Goal: Information Seeking & Learning: Learn about a topic

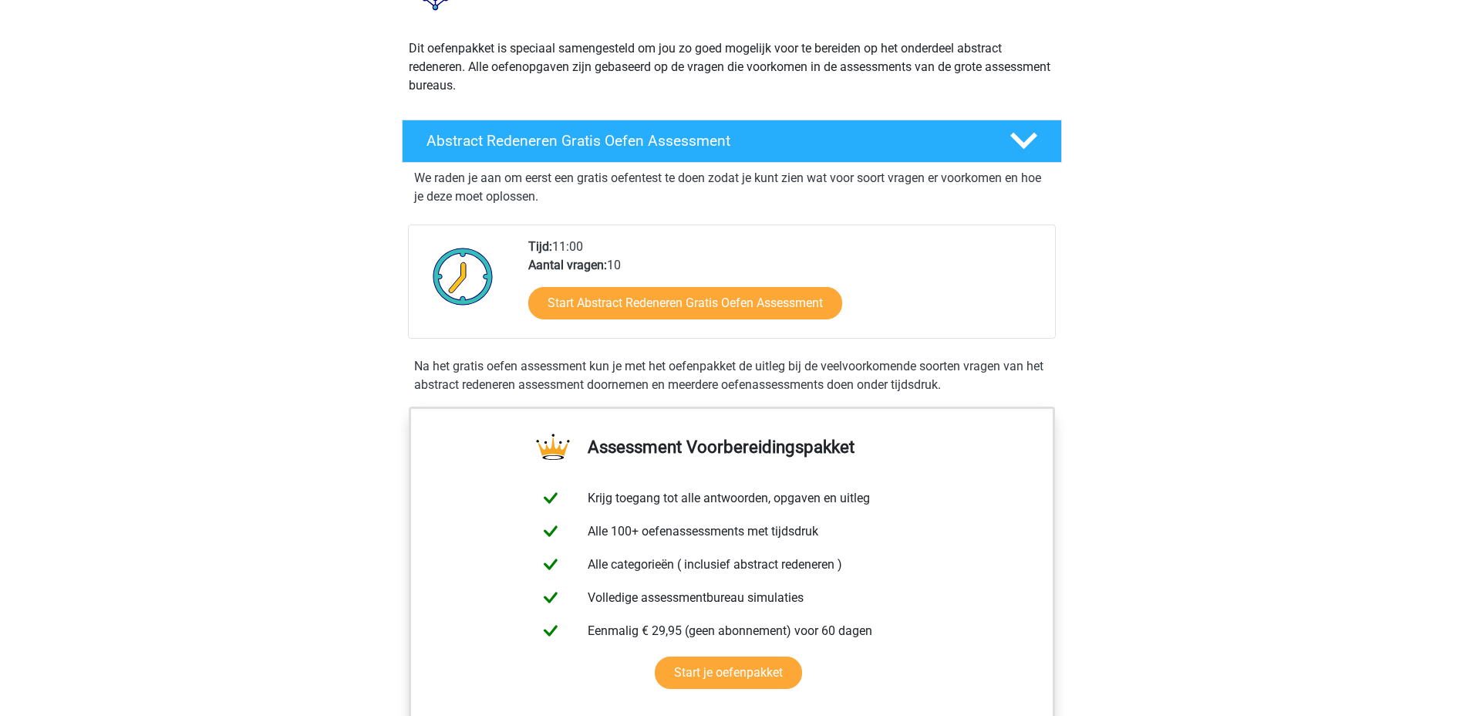
scroll to position [154, 0]
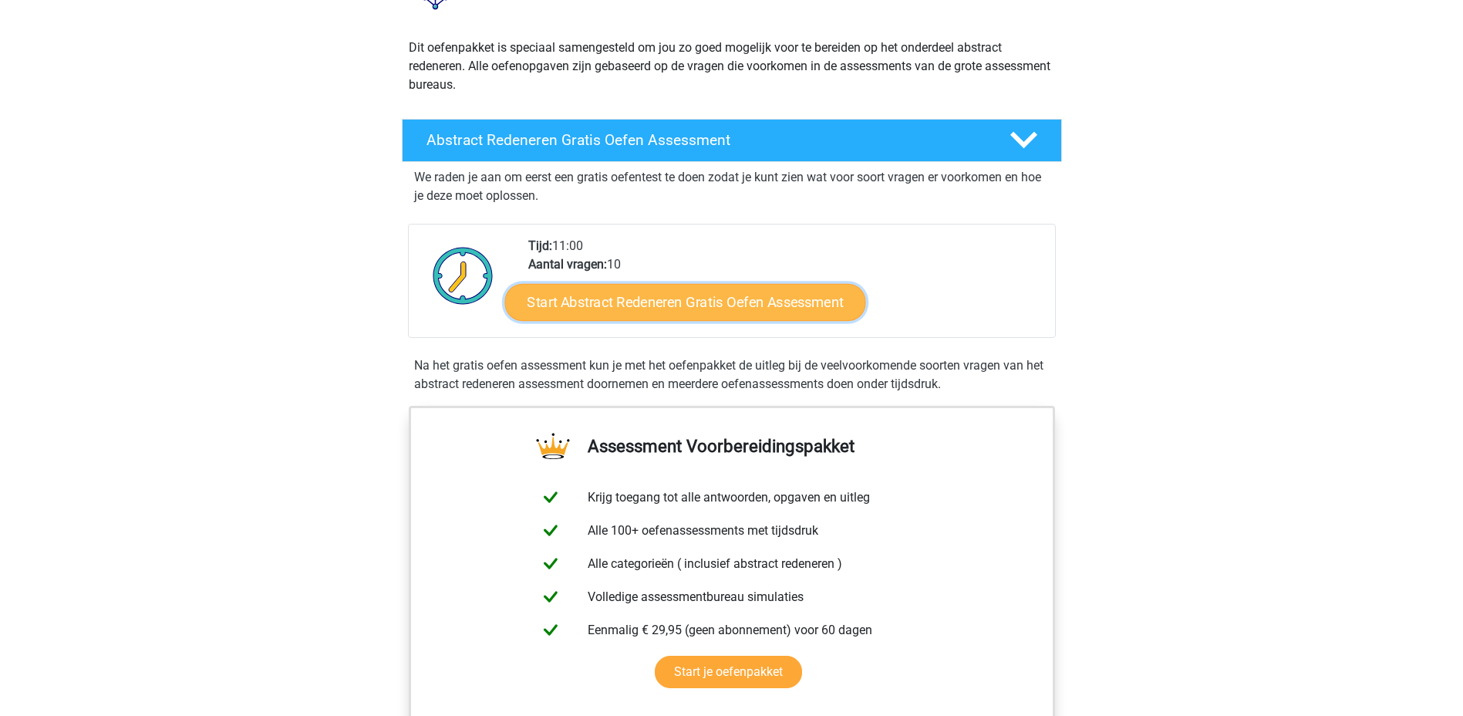
click at [634, 307] on link "Start Abstract Redeneren Gratis Oefen Assessment" at bounding box center [684, 301] width 361 height 37
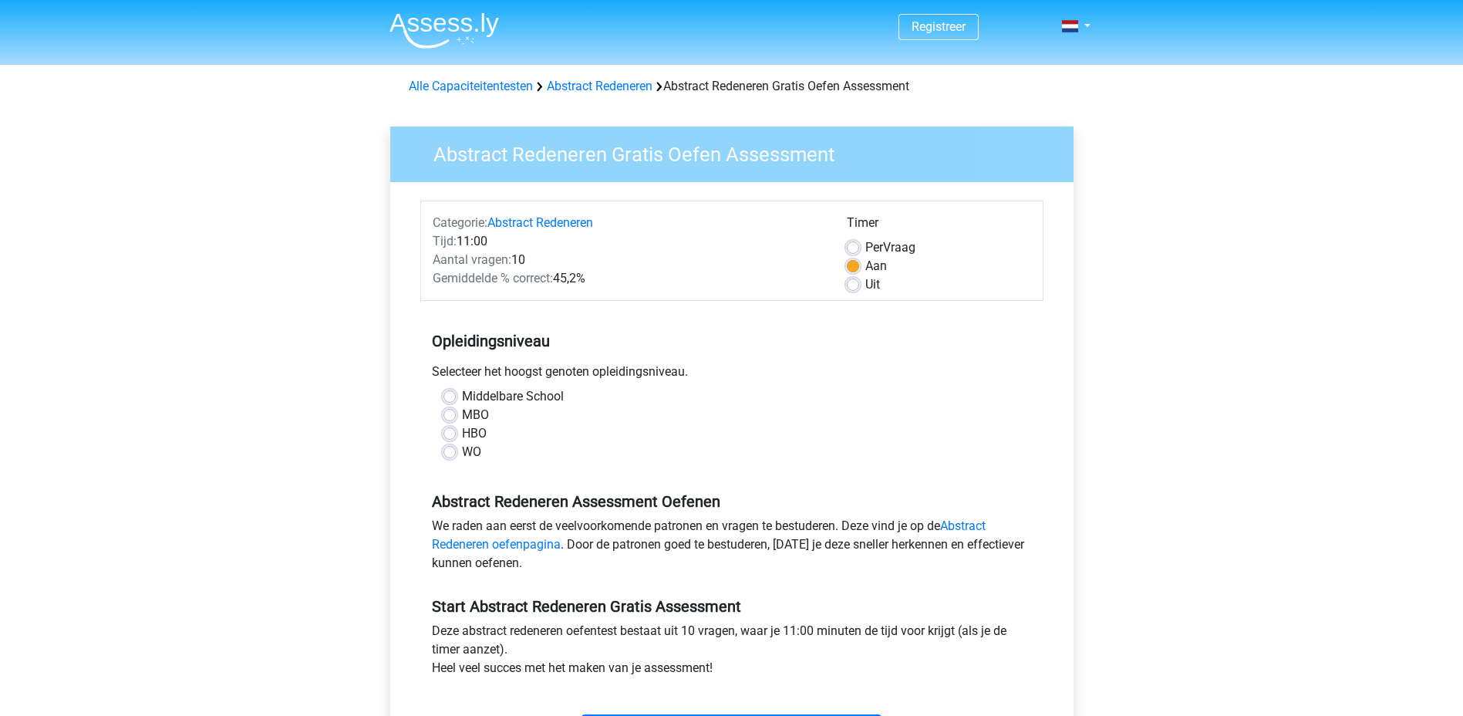
click at [865, 283] on label "Uit" at bounding box center [872, 284] width 15 height 19
click at [855, 283] on input "Uit" at bounding box center [853, 282] width 12 height 15
radio input "true"
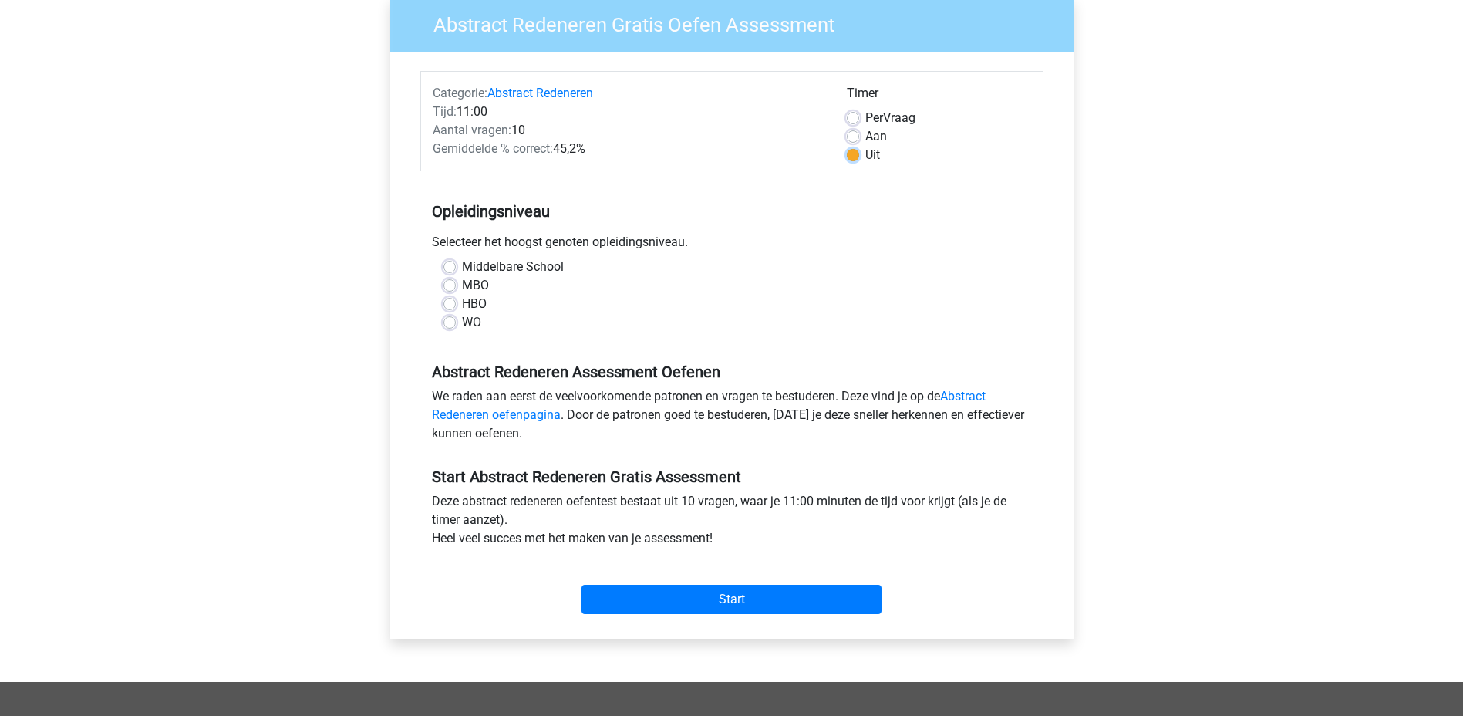
scroll to position [154, 0]
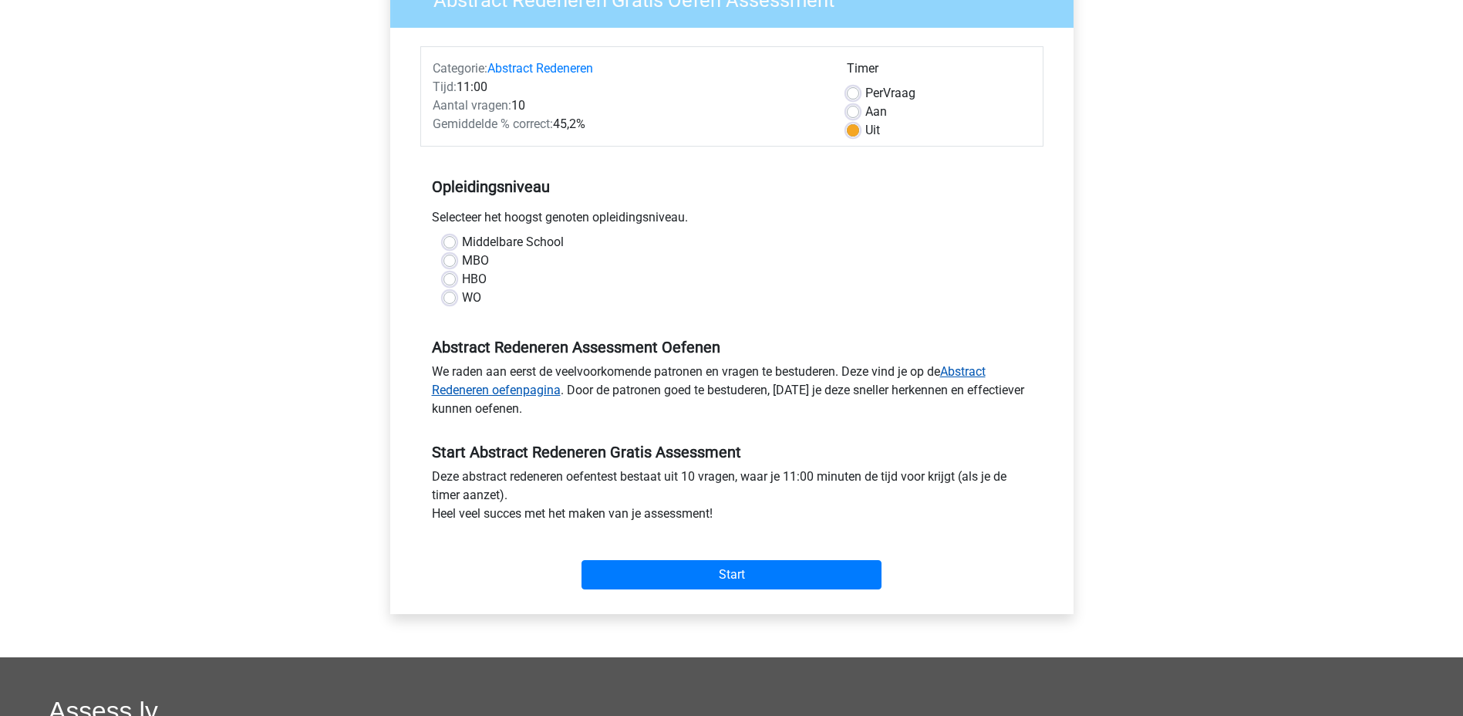
click at [525, 392] on link "Abstract Redeneren oefenpagina" at bounding box center [709, 380] width 554 height 33
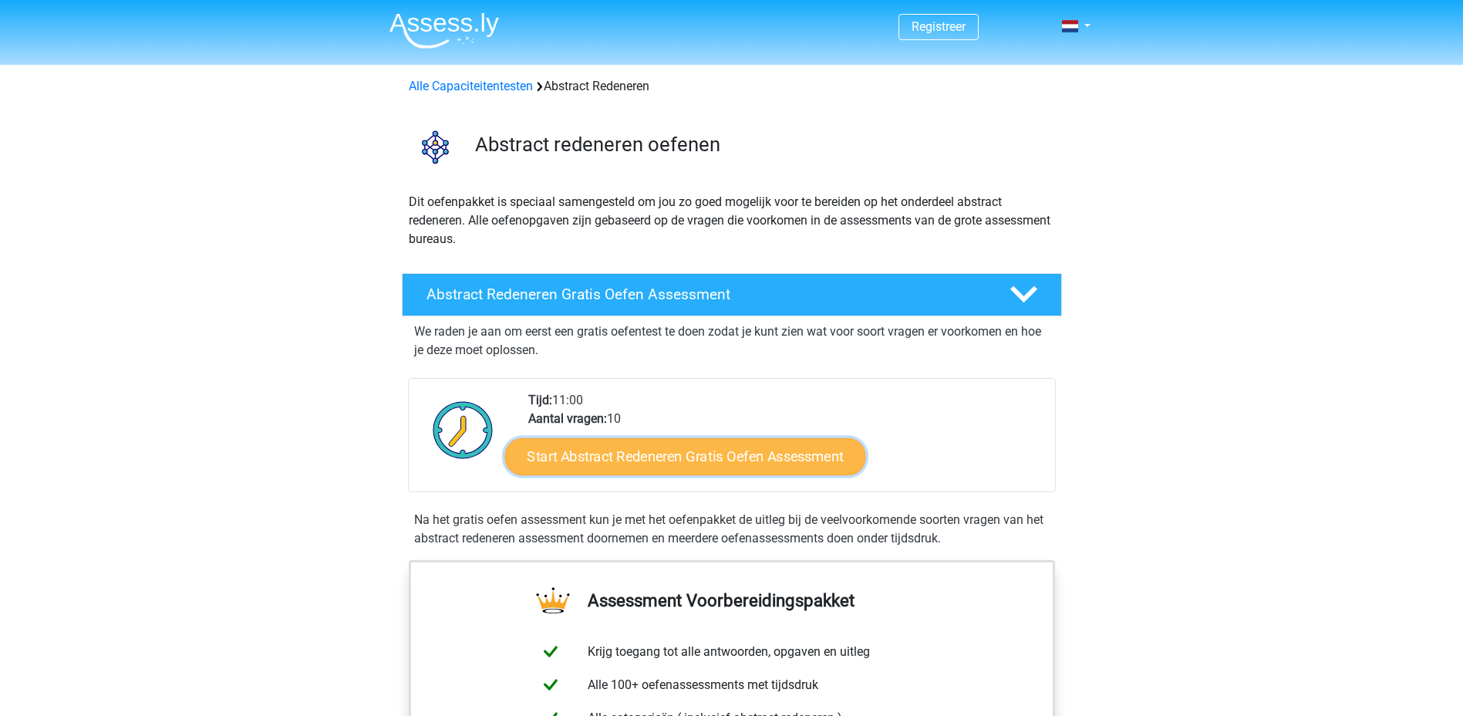
click at [685, 450] on link "Start Abstract Redeneren Gratis Oefen Assessment" at bounding box center [684, 455] width 361 height 37
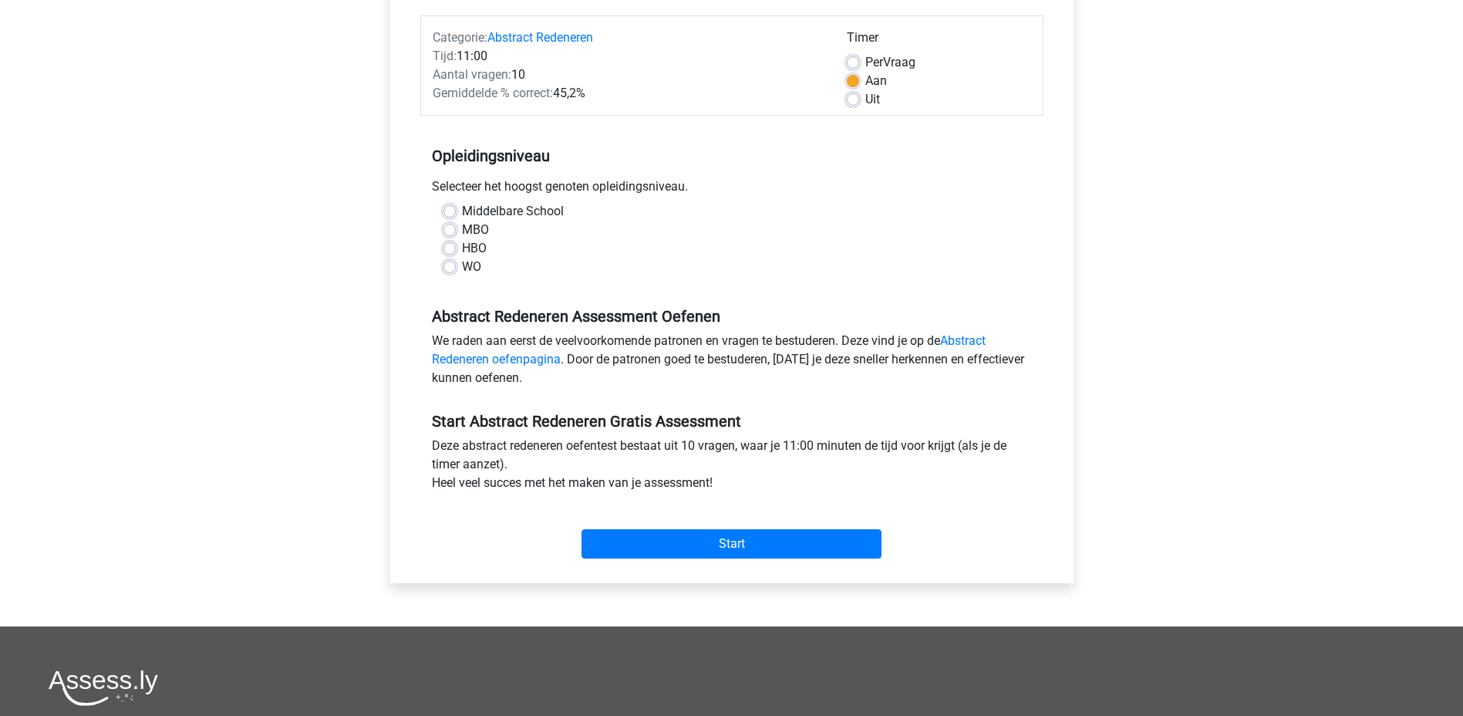
scroll to position [231, 0]
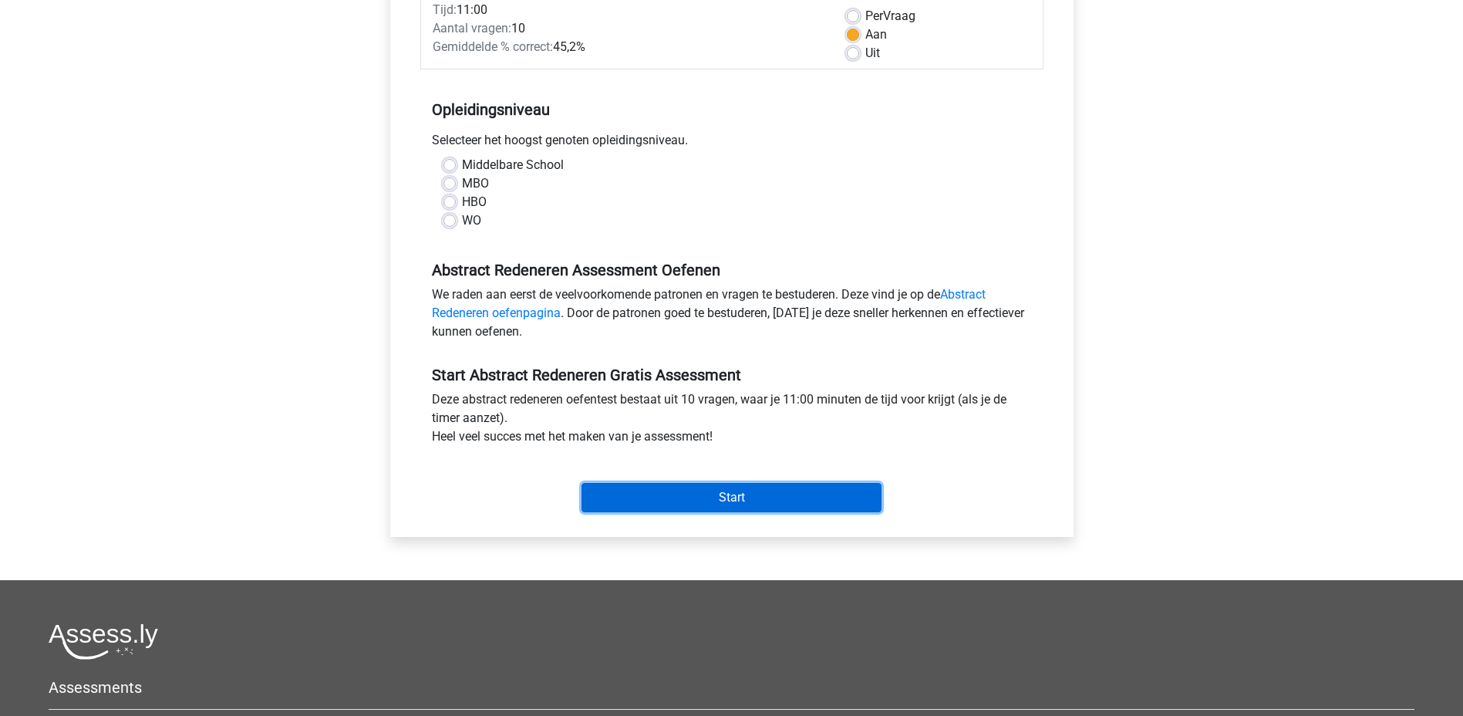
click at [677, 492] on input "Start" at bounding box center [732, 497] width 300 height 29
click at [640, 189] on div "MBO" at bounding box center [731, 183] width 577 height 19
click at [456, 186] on div "MBO" at bounding box center [731, 183] width 577 height 19
click at [462, 165] on label "Middelbare School" at bounding box center [513, 165] width 102 height 19
click at [450, 165] on input "Middelbare School" at bounding box center [449, 163] width 12 height 15
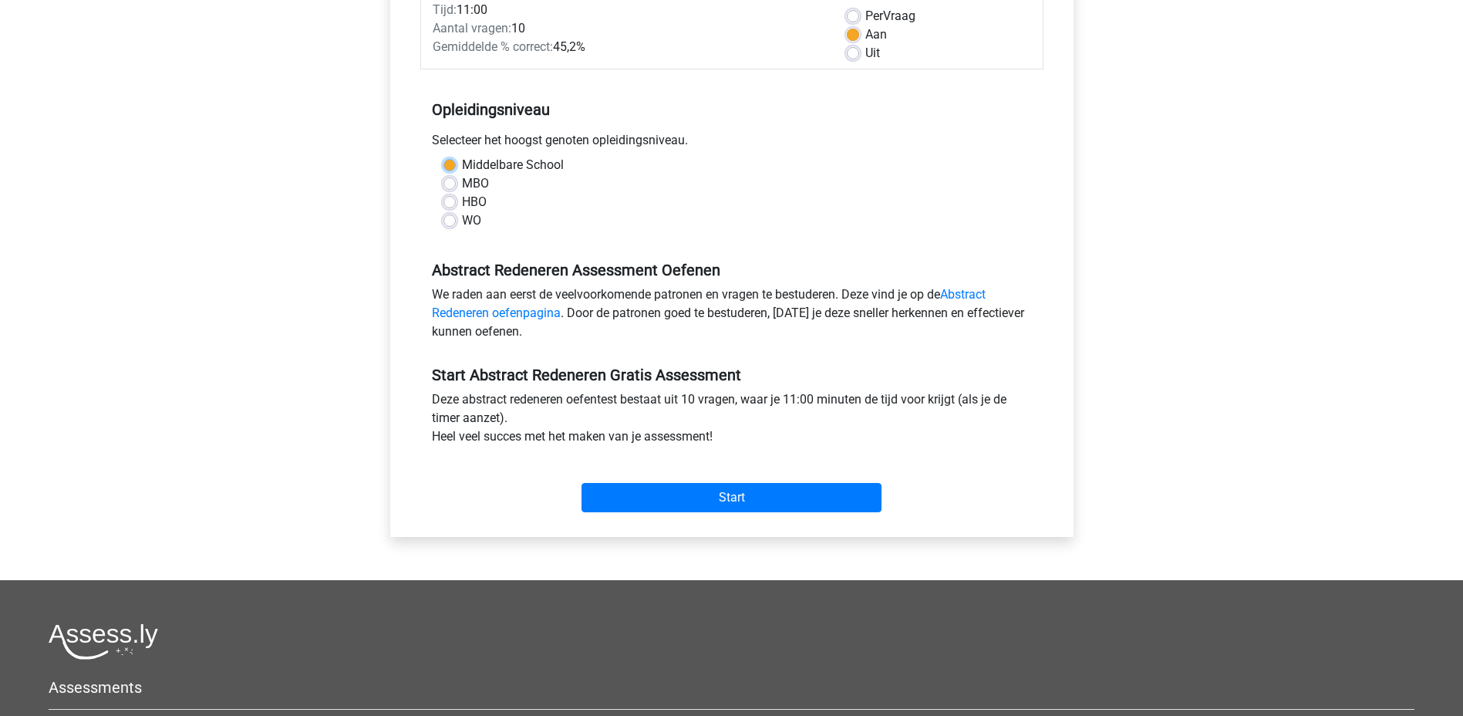
radio input "true"
click at [686, 497] on input "Start" at bounding box center [732, 497] width 300 height 29
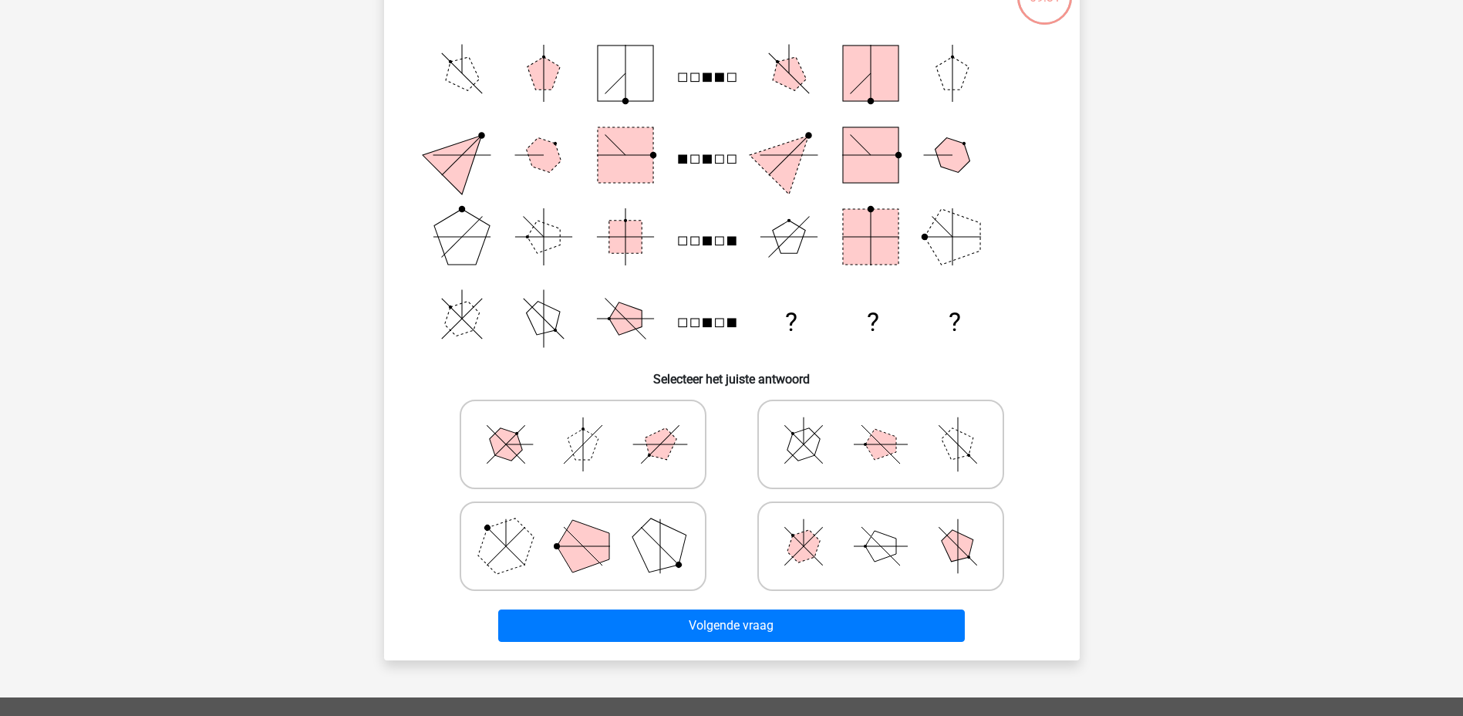
scroll to position [154, 0]
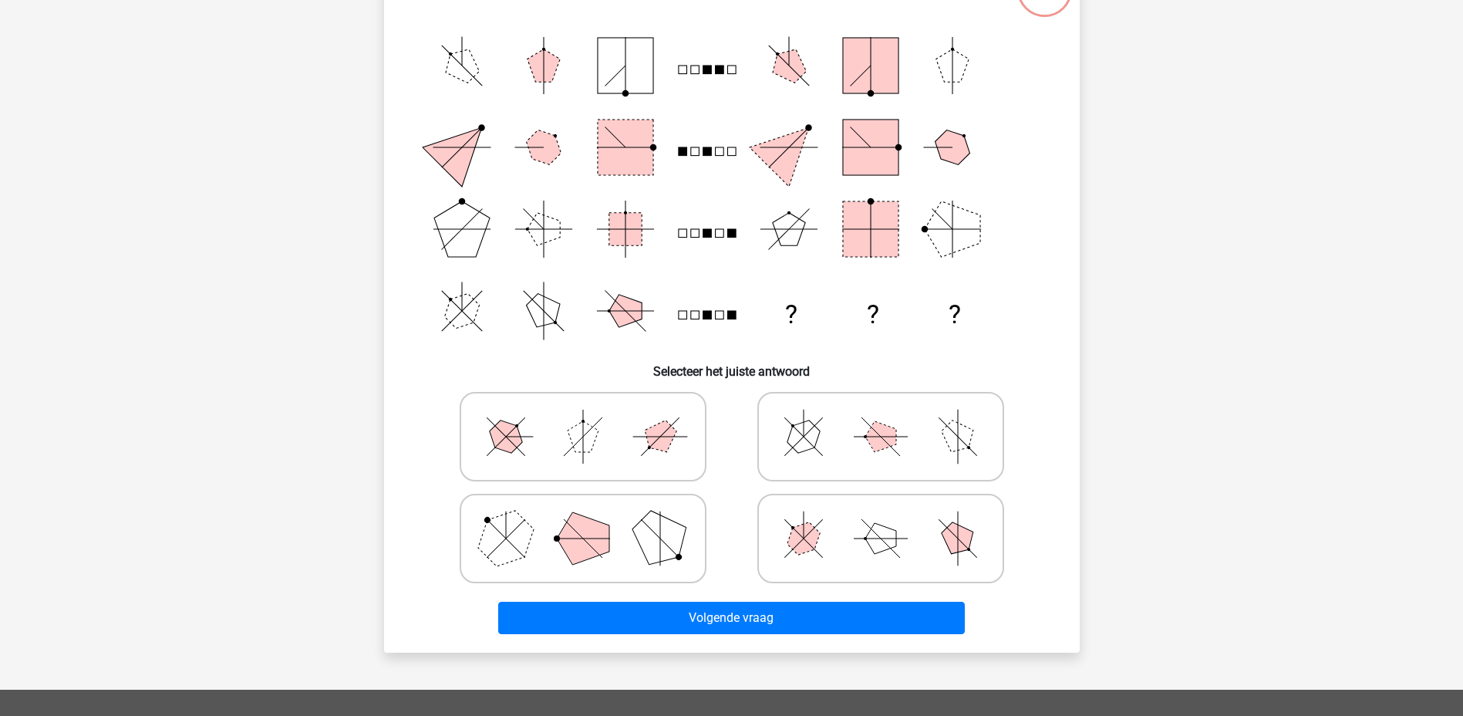
click at [597, 541] on polygon at bounding box center [583, 538] width 52 height 52
click at [593, 519] on input "radio" at bounding box center [588, 514] width 10 height 10
radio input "true"
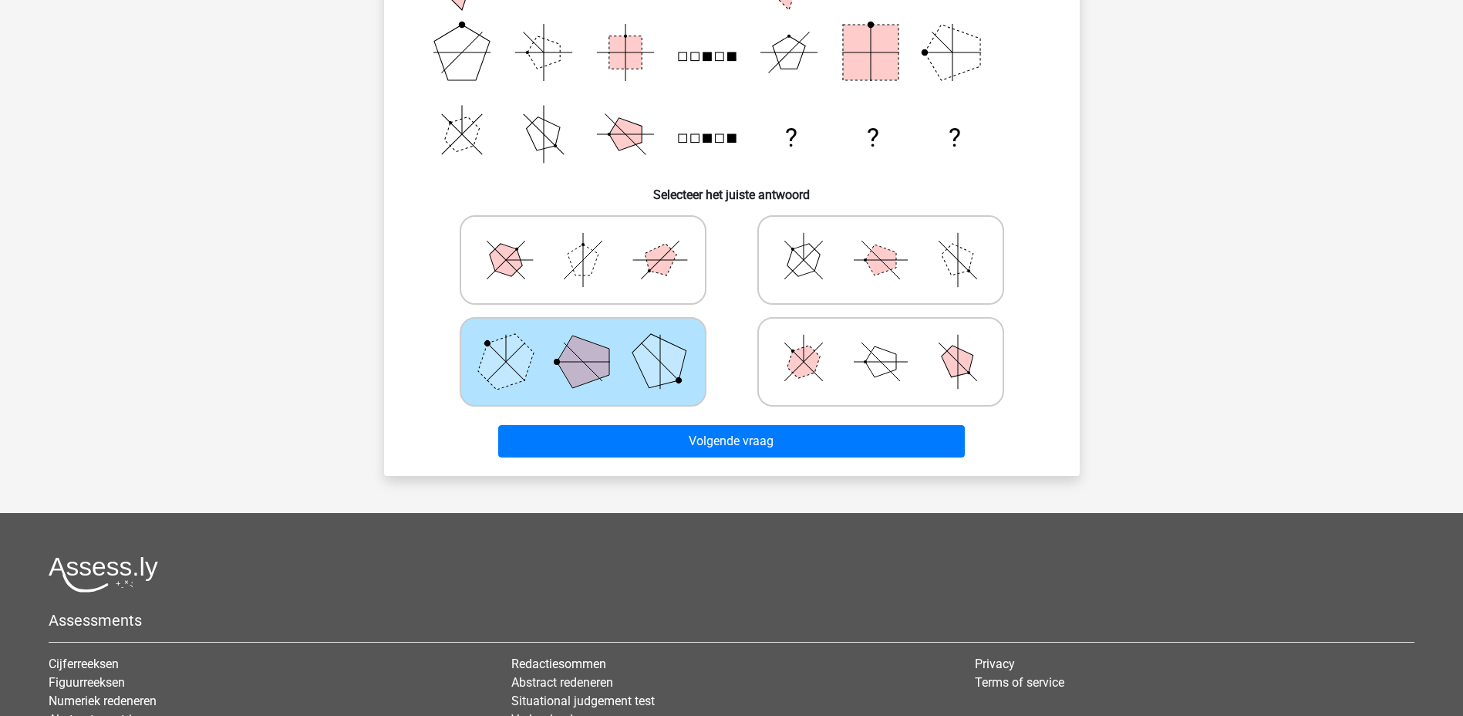
scroll to position [386, 0]
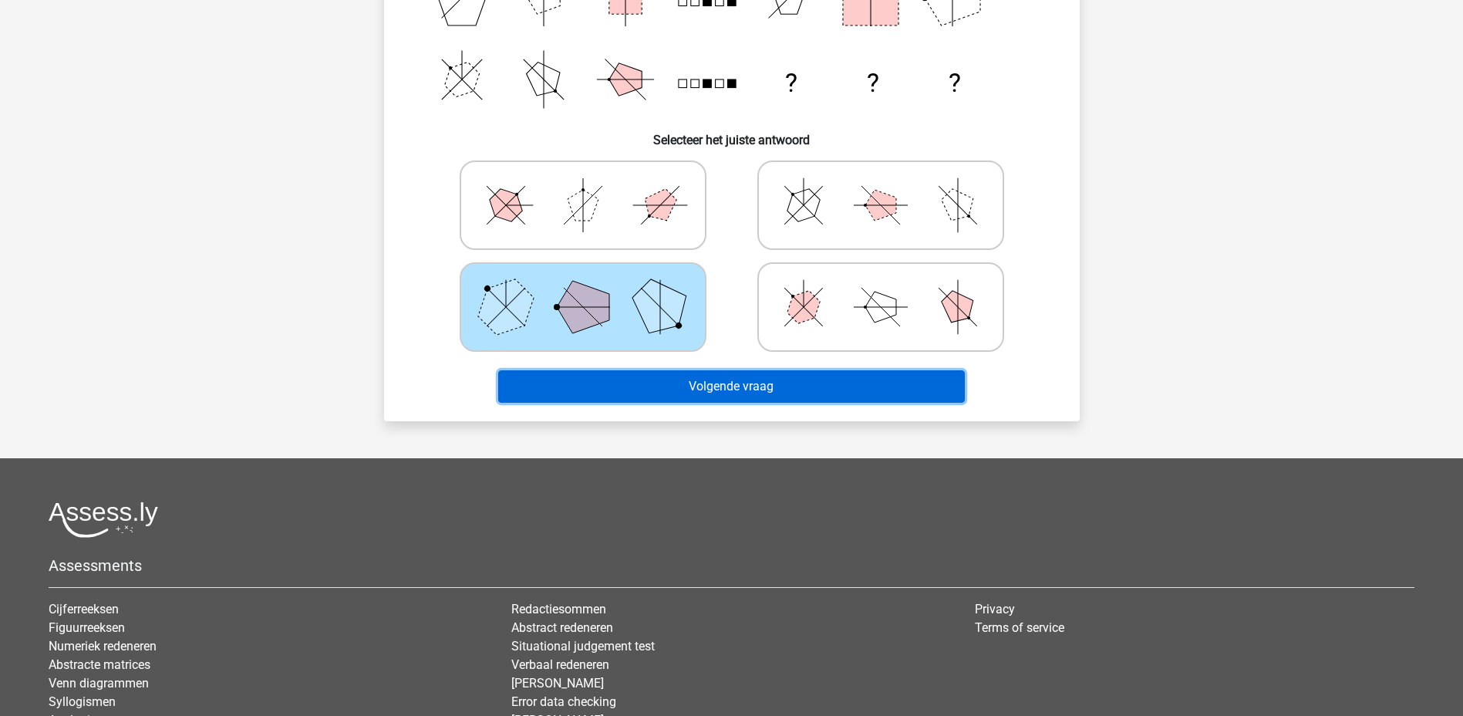
click at [724, 386] on button "Volgende vraag" at bounding box center [731, 386] width 467 height 32
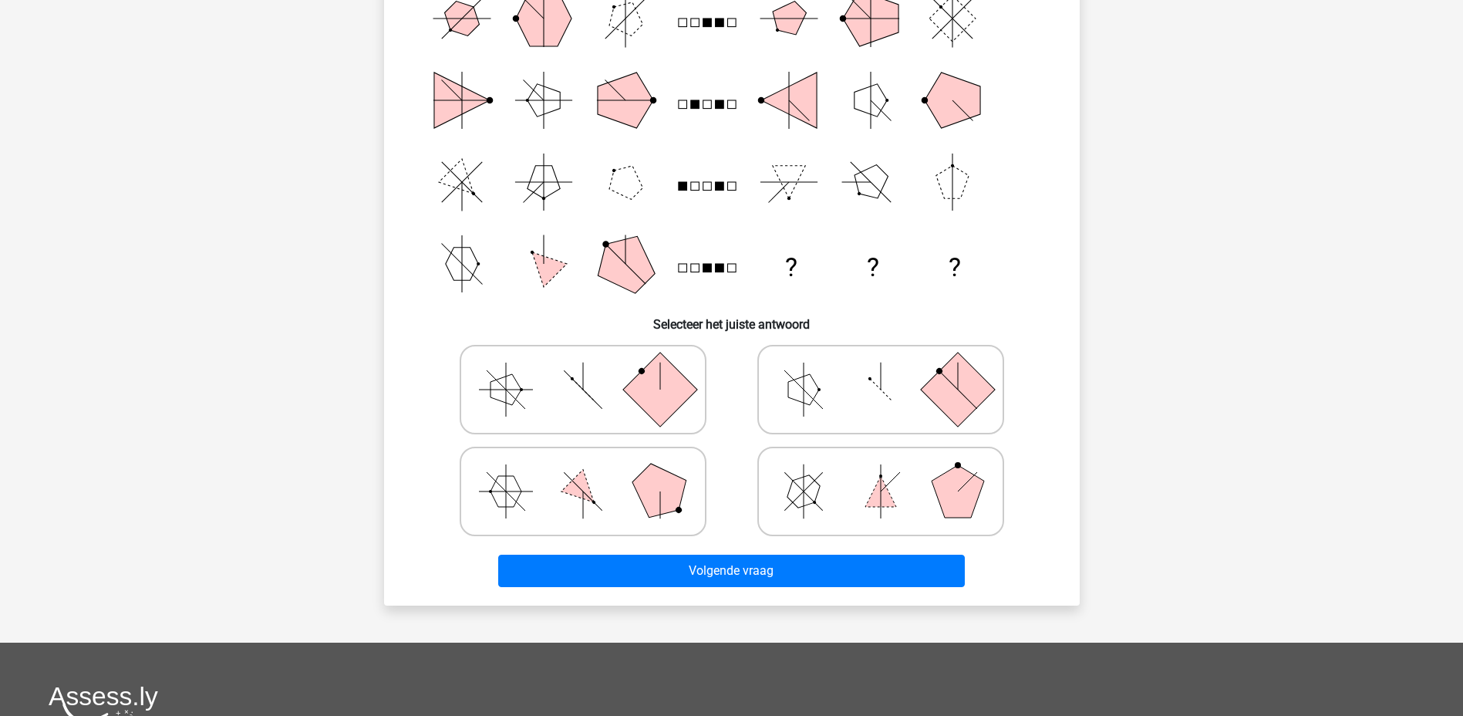
scroll to position [231, 0]
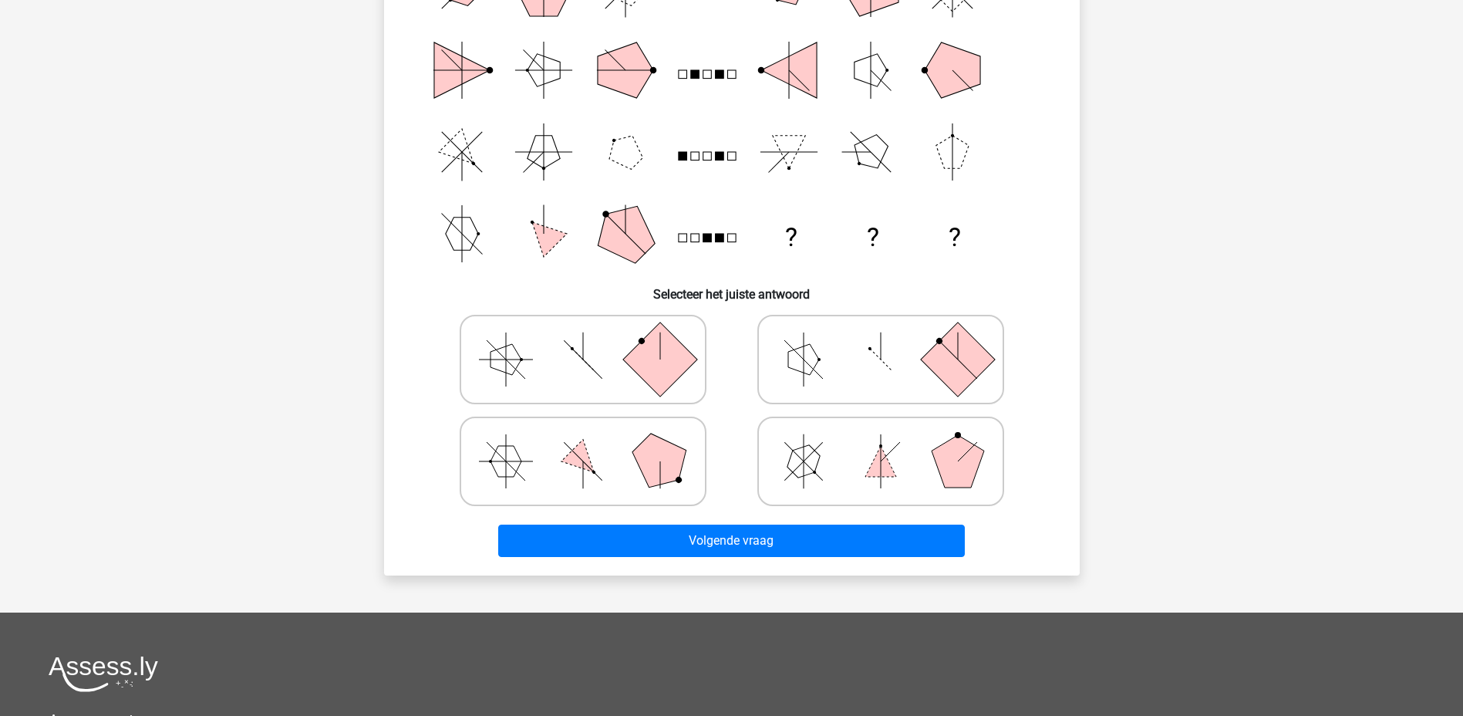
click at [670, 371] on rect at bounding box center [659, 359] width 74 height 74
click at [593, 340] on input "radio" at bounding box center [588, 335] width 10 height 10
radio input "true"
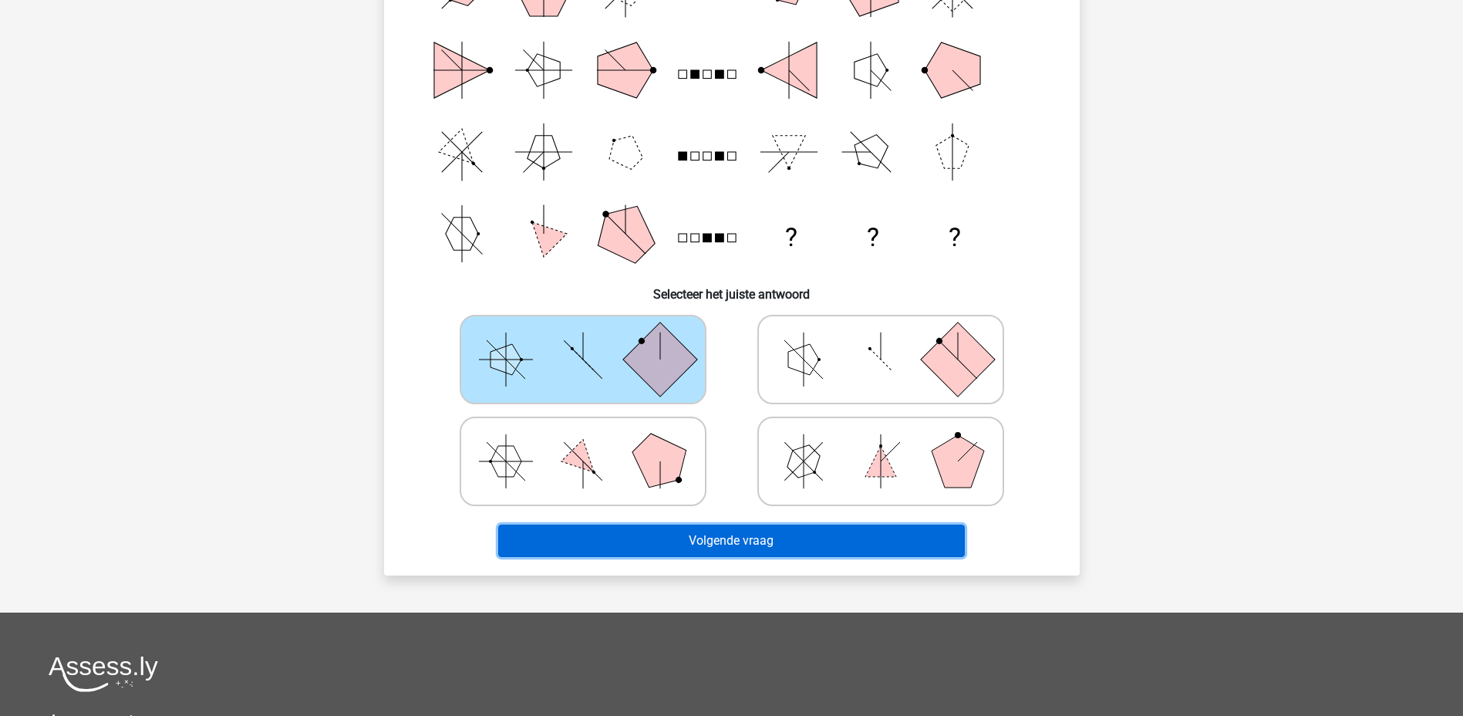
click at [739, 538] on button "Volgende vraag" at bounding box center [731, 540] width 467 height 32
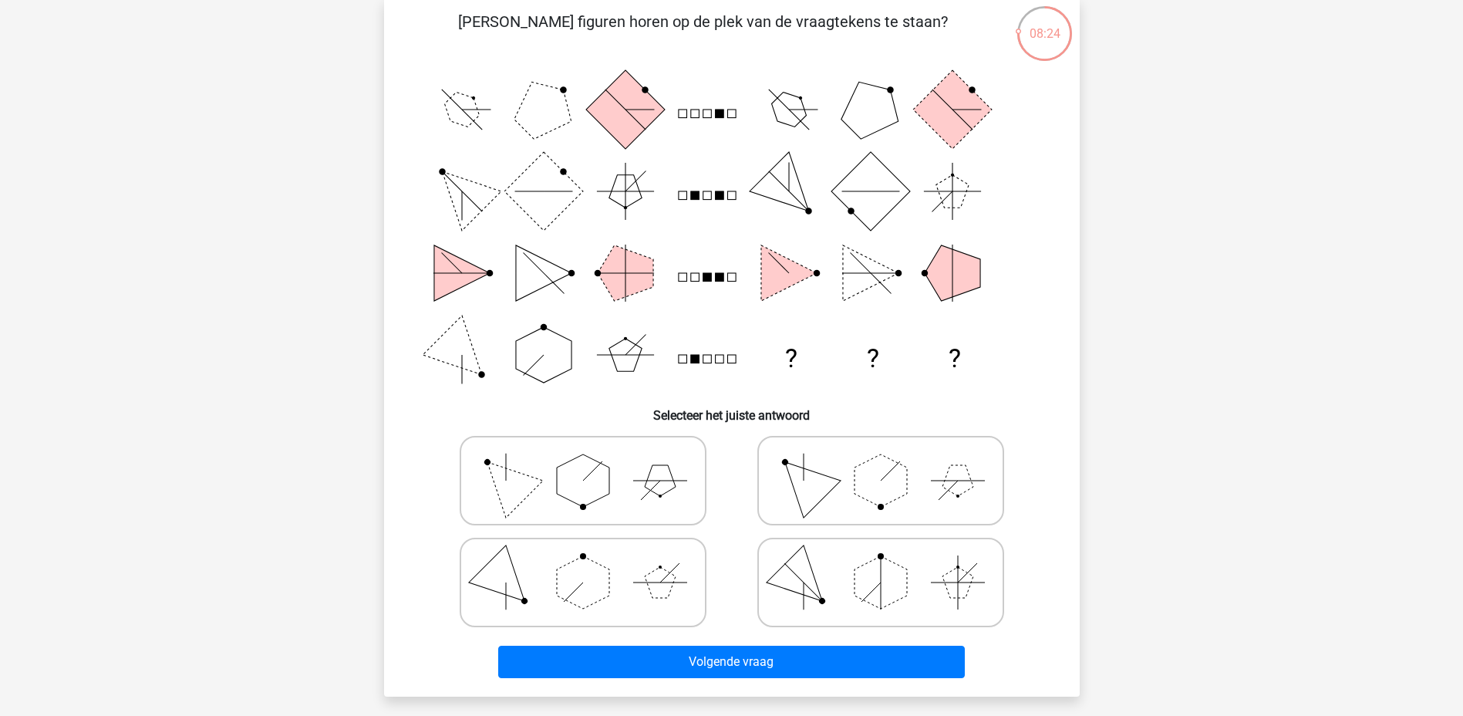
scroll to position [154, 0]
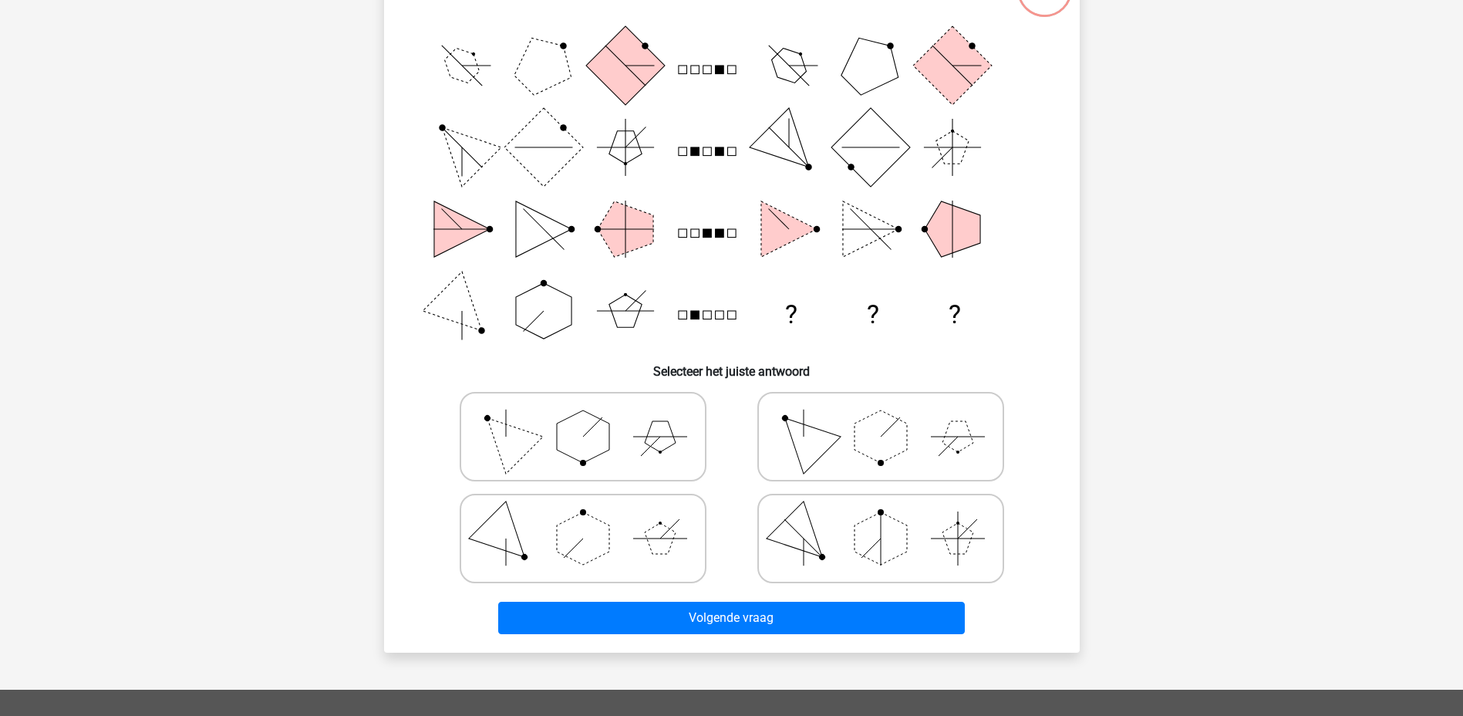
click at [632, 536] on icon at bounding box center [582, 538] width 231 height 77
click at [593, 519] on input "radio" at bounding box center [588, 514] width 10 height 10
radio input "true"
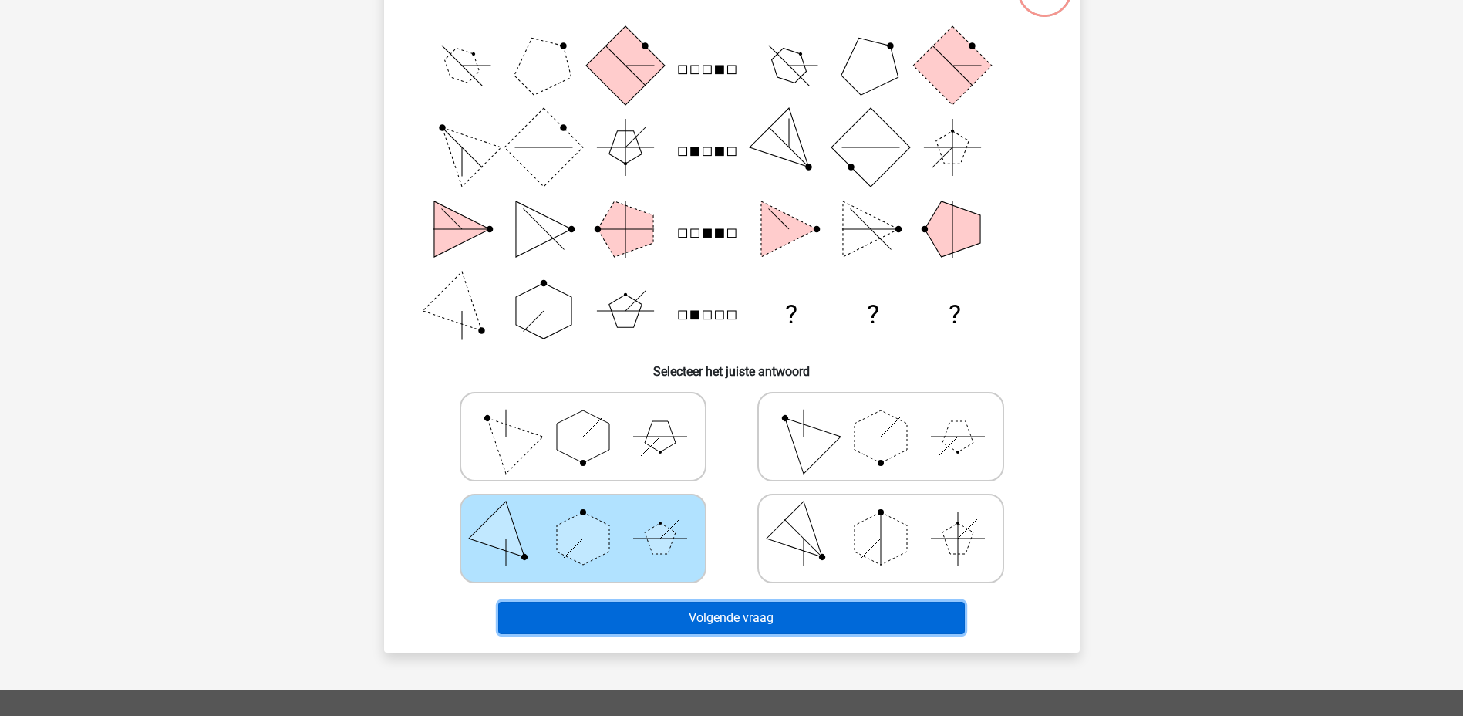
click at [696, 606] on button "Volgende vraag" at bounding box center [731, 618] width 467 height 32
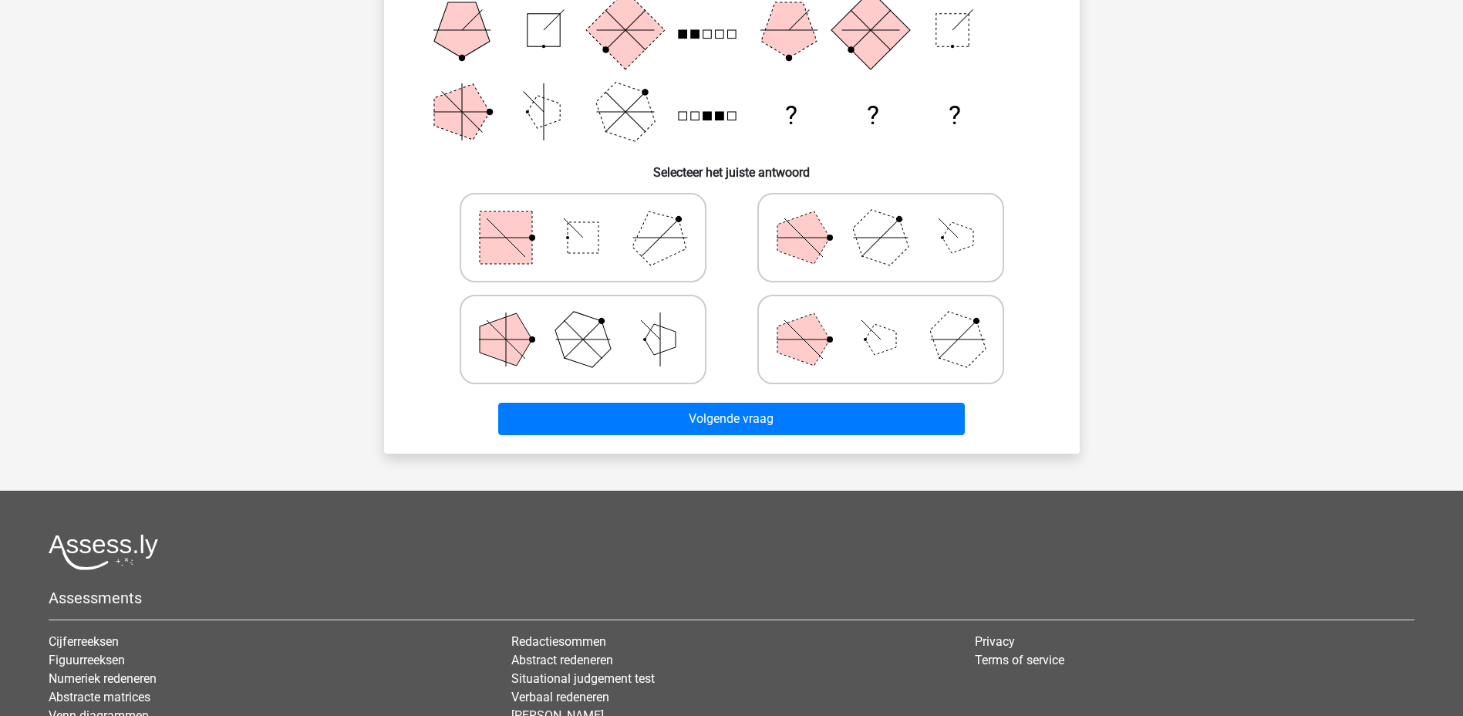
scroll to position [231, 0]
